Goal: Task Accomplishment & Management: Manage account settings

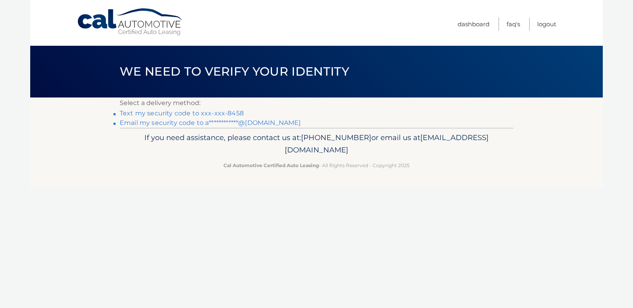
click at [207, 110] on link "Text my security code to xxx-xxx-8458" at bounding box center [182, 113] width 124 height 8
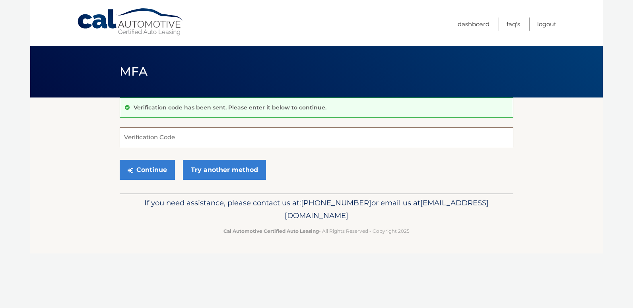
click at [156, 135] on input "Verification Code" at bounding box center [317, 137] width 394 height 20
type input "020941"
click at [229, 170] on link "Try another method" at bounding box center [224, 170] width 83 height 20
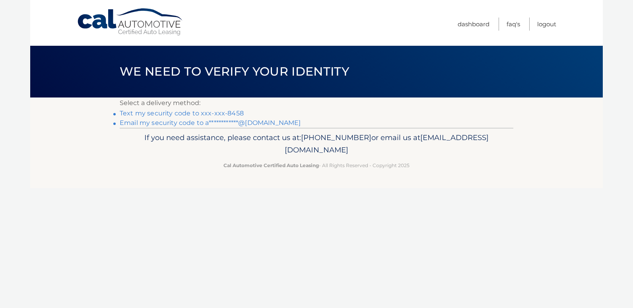
click at [219, 119] on link "**********" at bounding box center [210, 123] width 181 height 8
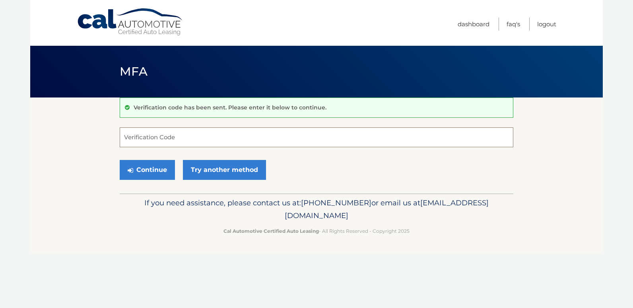
click at [196, 141] on input "Verification Code" at bounding box center [317, 137] width 394 height 20
type input "020941"
click at [141, 161] on button "Continue" at bounding box center [147, 170] width 55 height 20
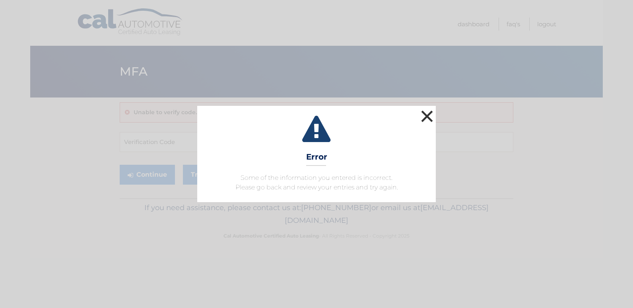
click at [427, 114] on button "×" at bounding box center [427, 116] width 16 height 16
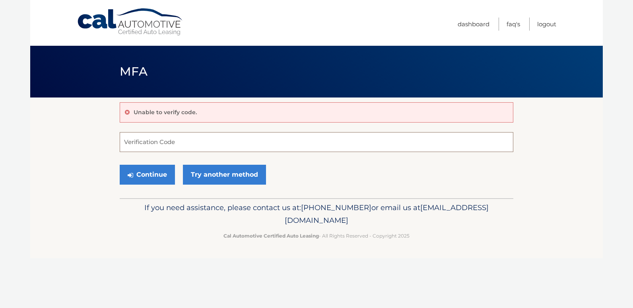
click at [253, 139] on input "Verification Code" at bounding box center [317, 142] width 394 height 20
type input "020941"
click at [141, 178] on button "Continue" at bounding box center [147, 175] width 55 height 20
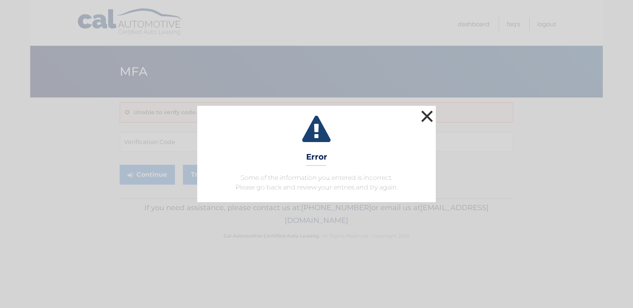
click at [428, 116] on button "×" at bounding box center [427, 116] width 16 height 16
